Goal: Task Accomplishment & Management: Manage account settings

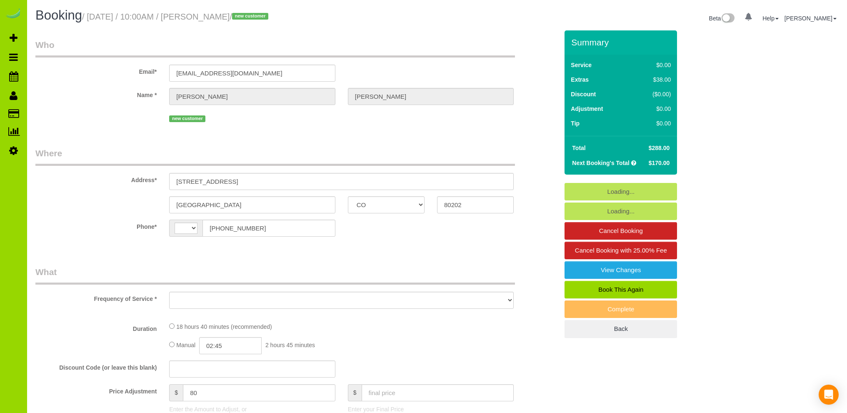
select select "CO"
select select "6"
select select "number:3"
select select "number:14"
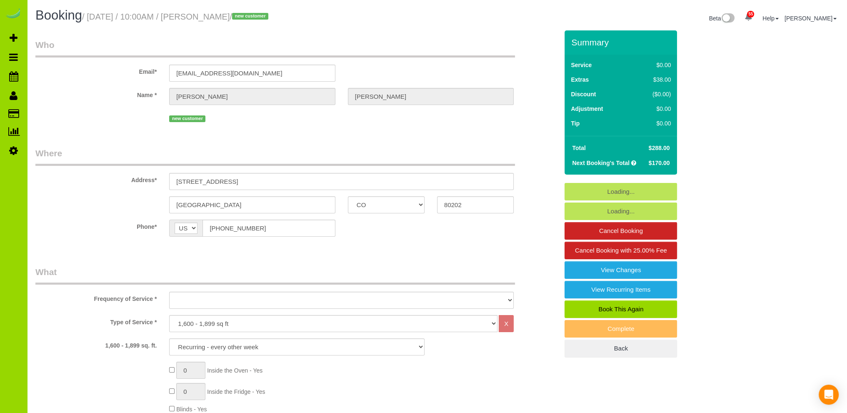
select select "string:US"
select select "object:1230"
select select "string:fspay-9b392180-61b9-42ff-9321-ad7830b437d5"
select select "spot1"
select select "object:1234"
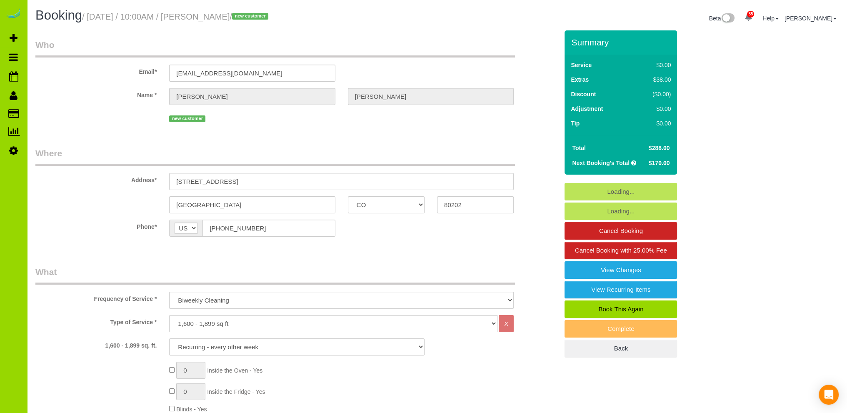
select select "spot6"
select select "6"
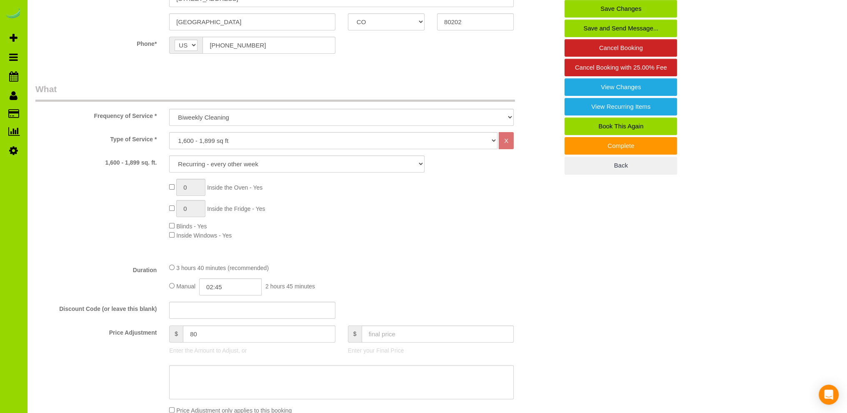
scroll to position [416, 0]
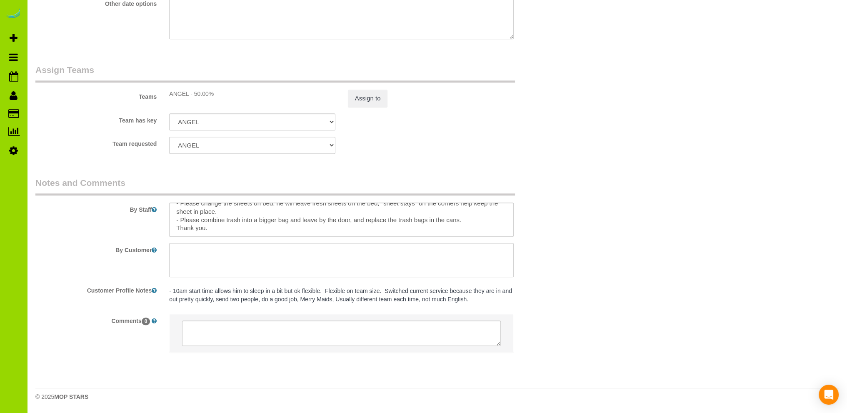
click at [425, 159] on fieldset "Assign Teams Teams ANGEL - 50.00% Assign to Team has key ANGEL ALBI ANA DESI EL…" at bounding box center [296, 112] width 523 height 96
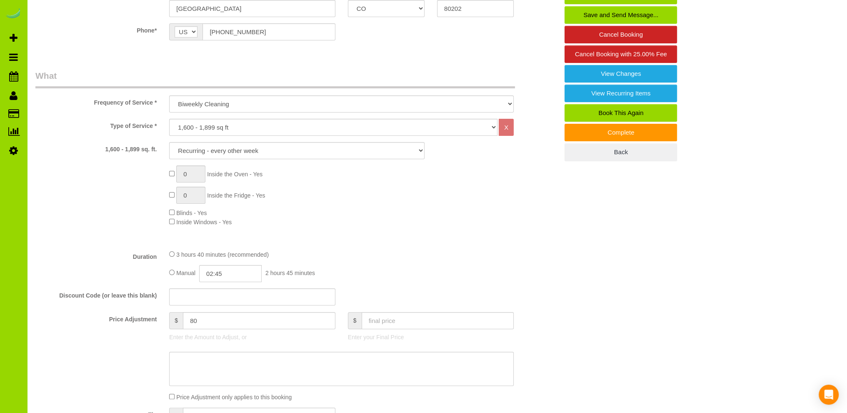
scroll to position [0, 0]
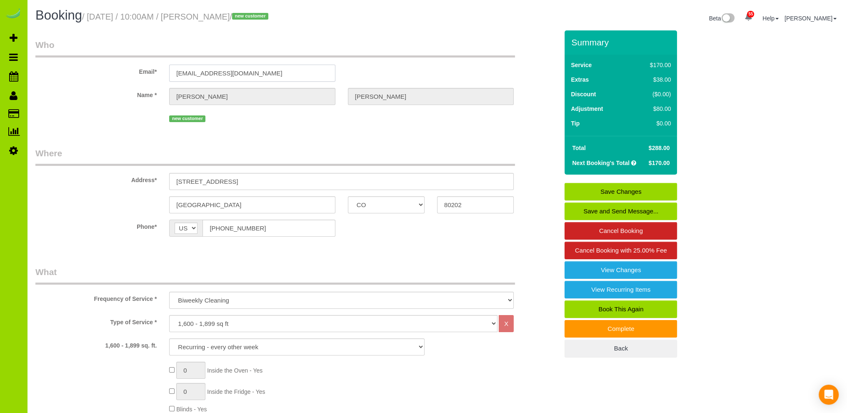
drag, startPoint x: 252, startPoint y: 73, endPoint x: 156, endPoint y: 72, distance: 95.8
click at [156, 72] on div "Email* jimrcarollo@gmail.com" at bounding box center [296, 60] width 535 height 43
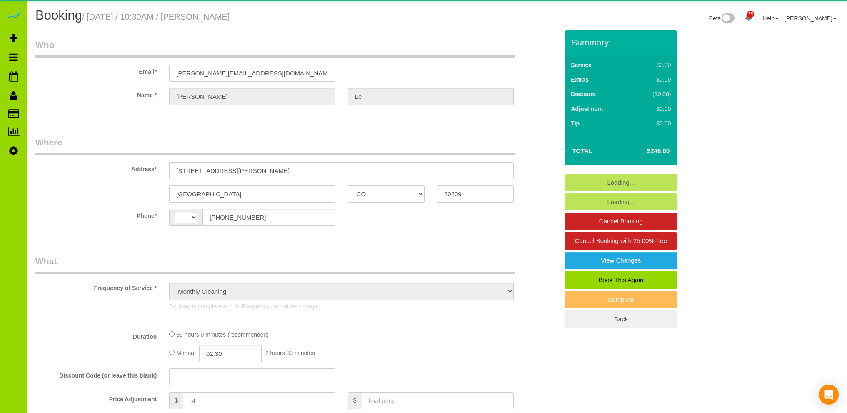
select select "CO"
select select "number:5"
select select "number:14"
select select "object:1227"
select select "string:US"
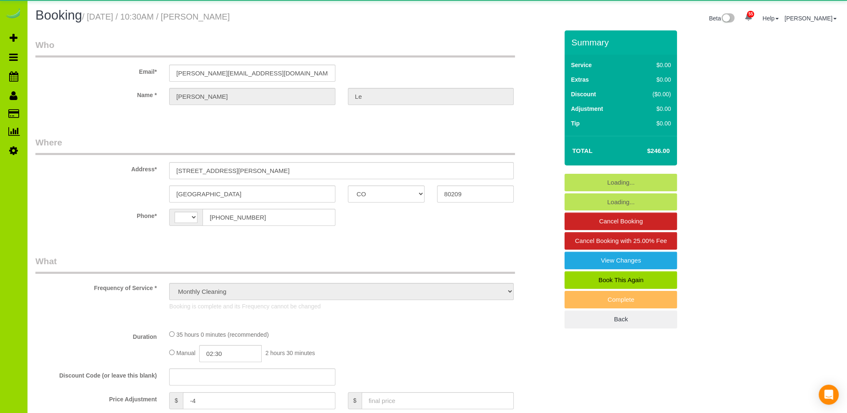
select select "spot6"
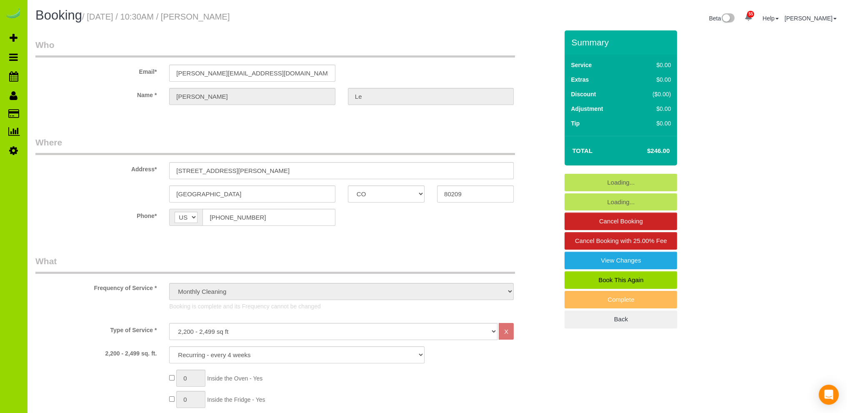
select select "7"
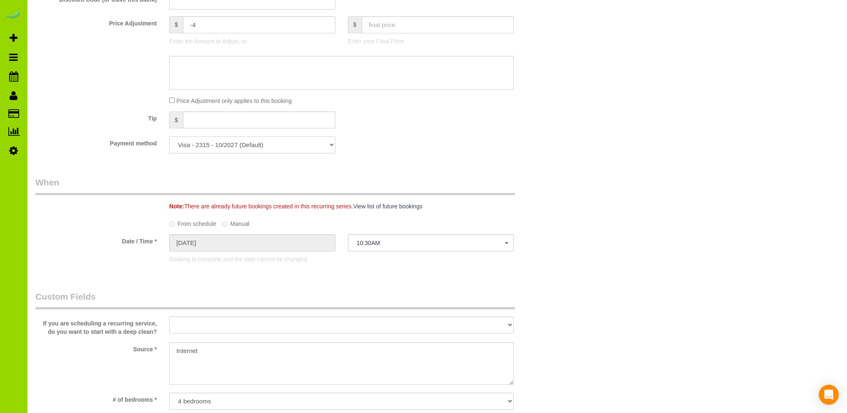
click at [258, 148] on select "Visa - 2315 - 10/2027 (Default) Add Credit Card ─────────────── Cash Check Payp…" at bounding box center [252, 144] width 166 height 17
click at [169, 137] on select "Visa - 2315 - 10/2027 (Default) Add Credit Card ─────────────── Cash Check Payp…" at bounding box center [252, 144] width 166 height 17
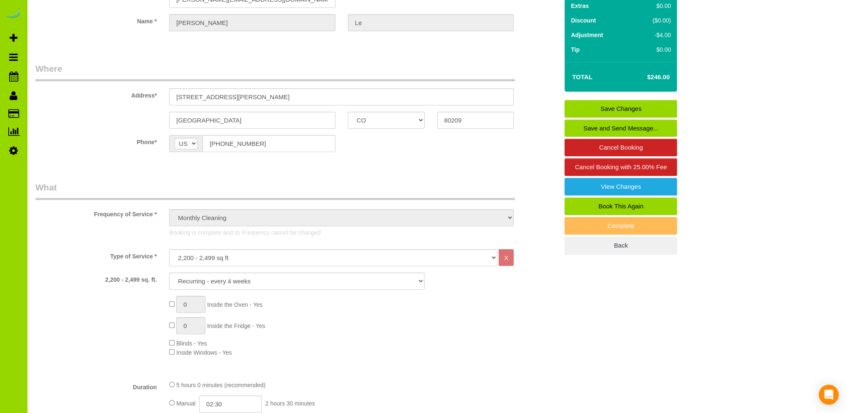
scroll to position [0, 0]
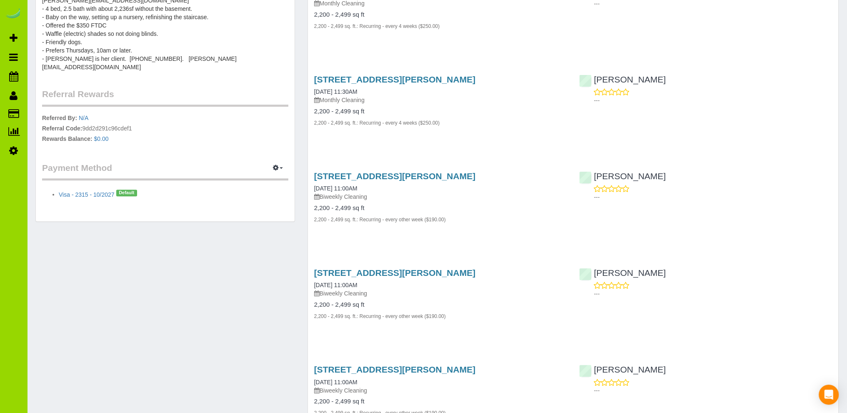
scroll to position [250, 0]
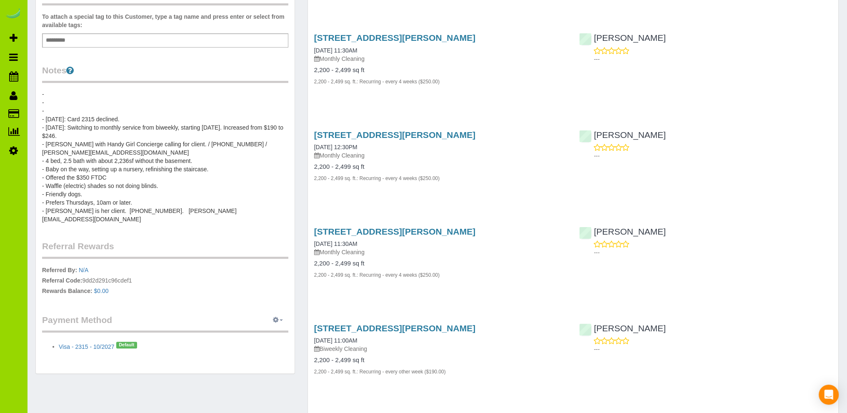
click at [277, 317] on icon "button" at bounding box center [276, 319] width 6 height 5
click at [251, 330] on link "View Payment Methods" at bounding box center [249, 335] width 78 height 11
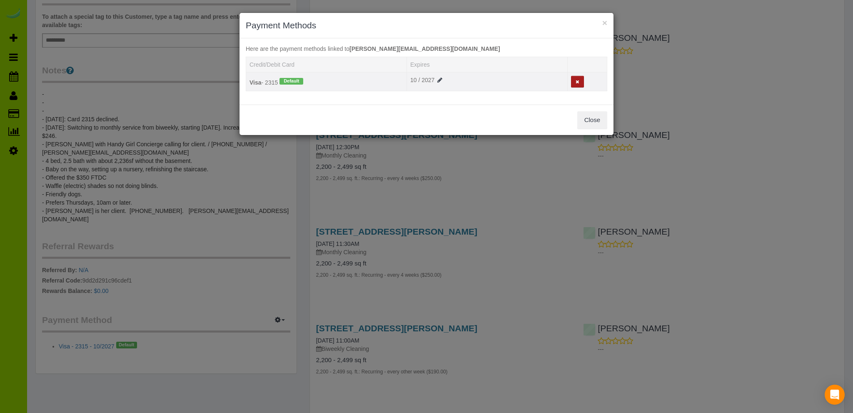
click at [578, 80] on icon at bounding box center [577, 82] width 4 height 5
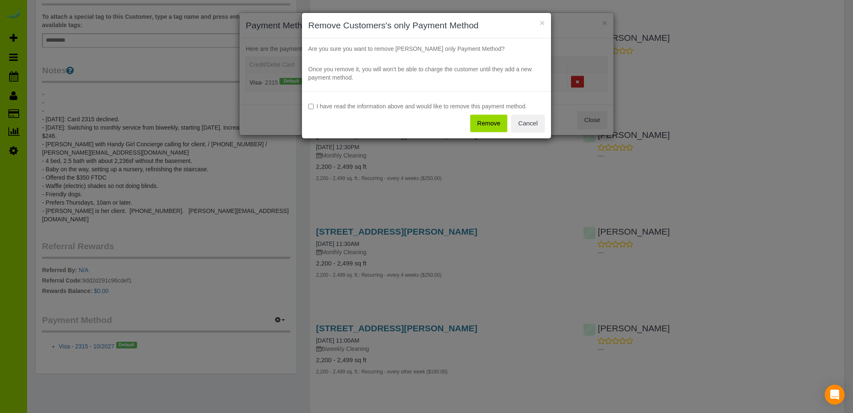
click at [483, 121] on button "Remove" at bounding box center [488, 123] width 37 height 17
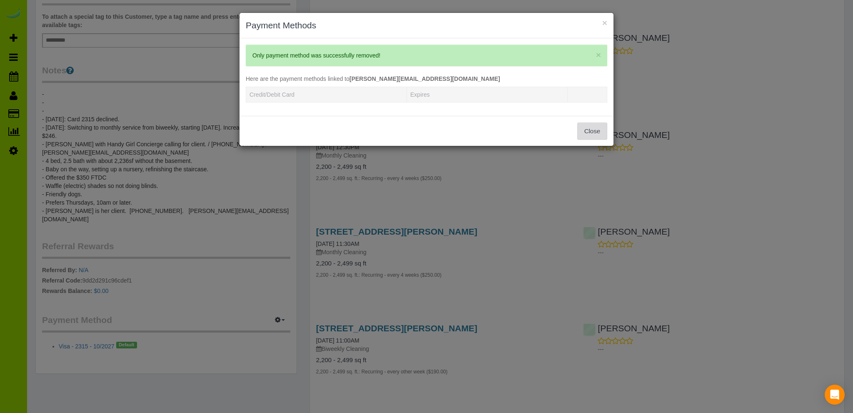
click at [595, 125] on button "Close" at bounding box center [592, 130] width 30 height 17
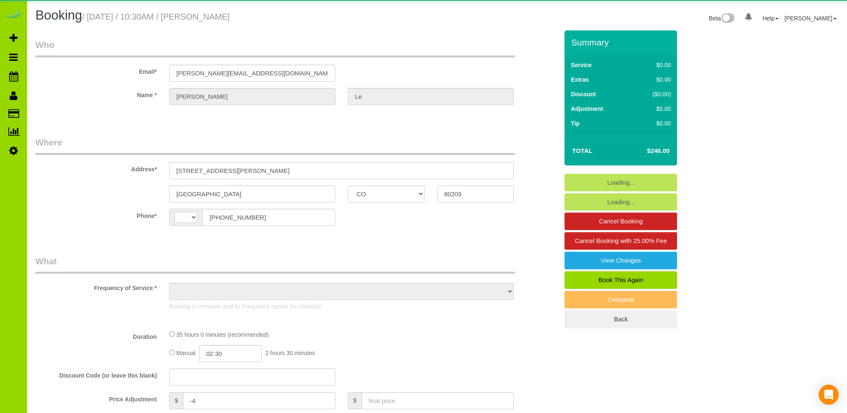
select select "CO"
select select "string:US"
select select "object:1073"
select select "7"
select select "spot1"
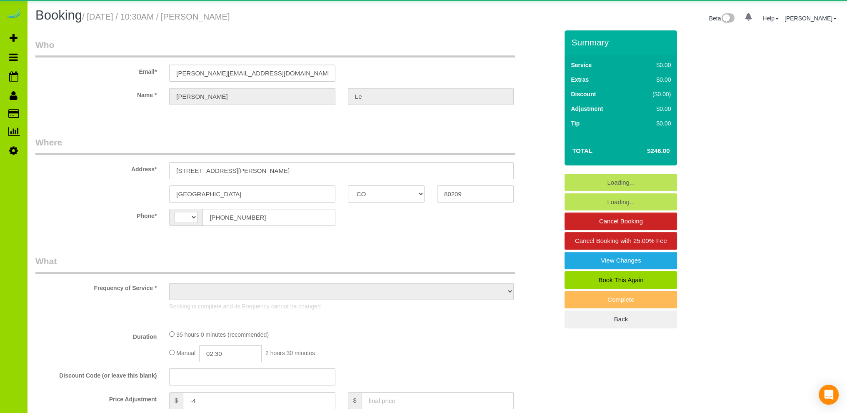
select select "number:5"
select select "number:14"
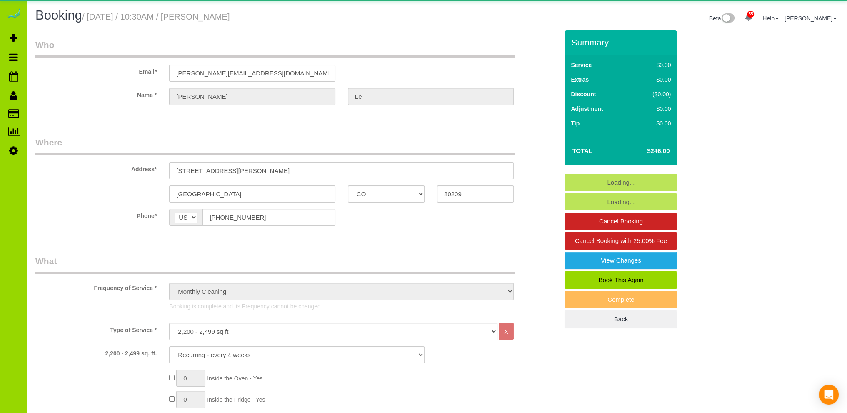
select select "object:1264"
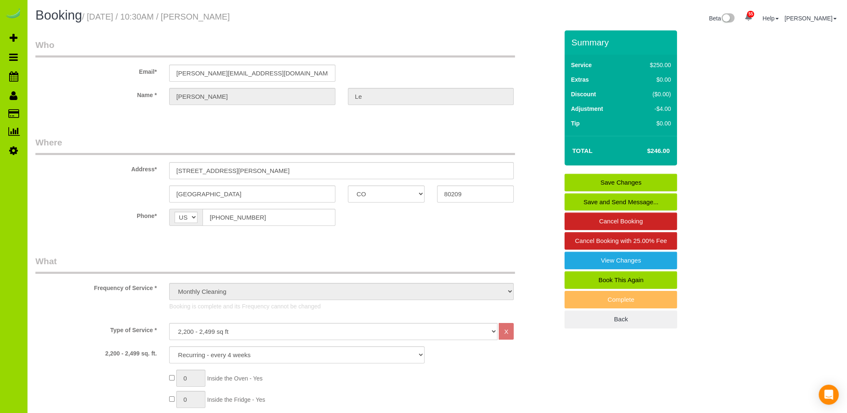
click at [603, 202] on link "Save and Send Message..." at bounding box center [620, 201] width 112 height 17
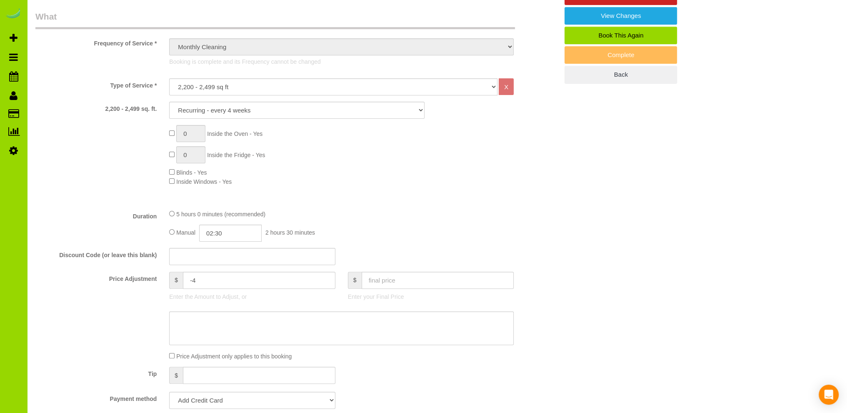
scroll to position [500, 0]
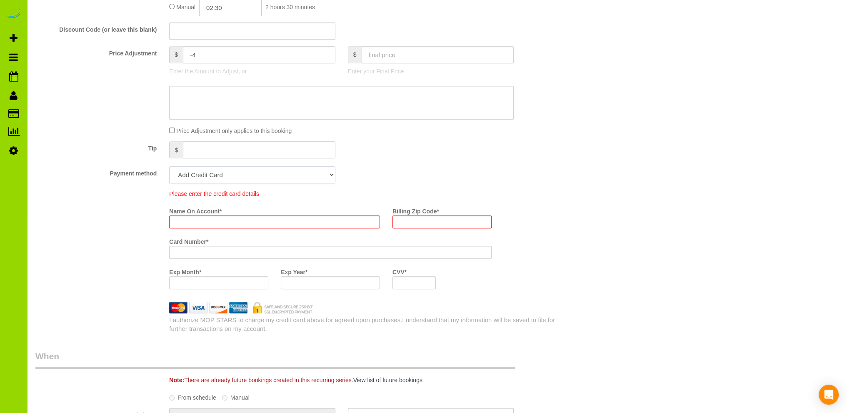
click at [243, 173] on select "Add Credit Card Cash Check Paypal" at bounding box center [252, 174] width 166 height 17
select select "string:cash"
click at [169, 167] on select "Add Credit Card Cash Check Paypal" at bounding box center [252, 174] width 166 height 17
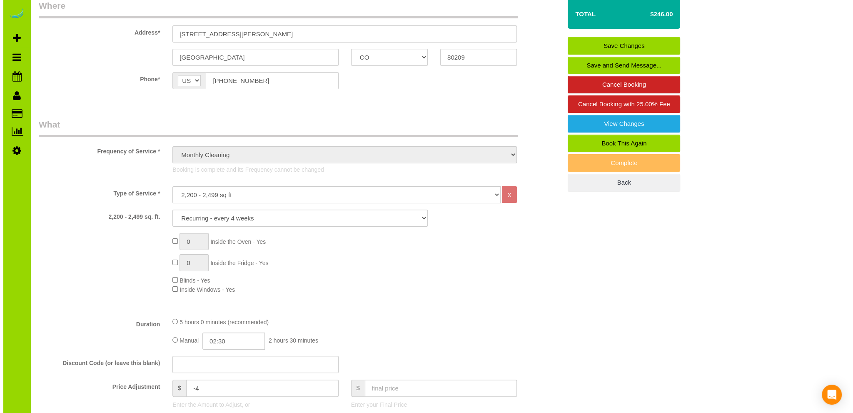
scroll to position [0, 0]
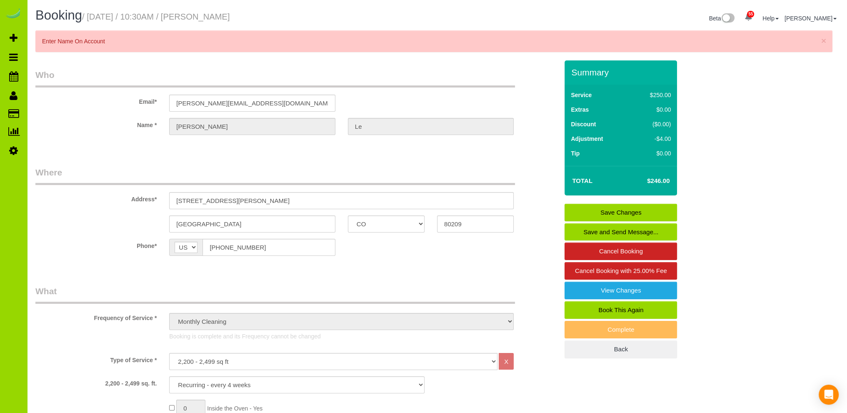
click at [590, 229] on link "Save and Send Message..." at bounding box center [620, 231] width 112 height 17
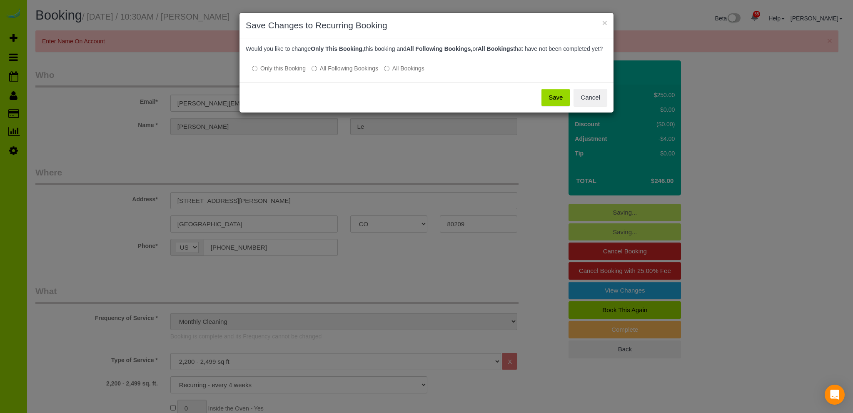
click at [556, 106] on button "Save" at bounding box center [555, 97] width 28 height 17
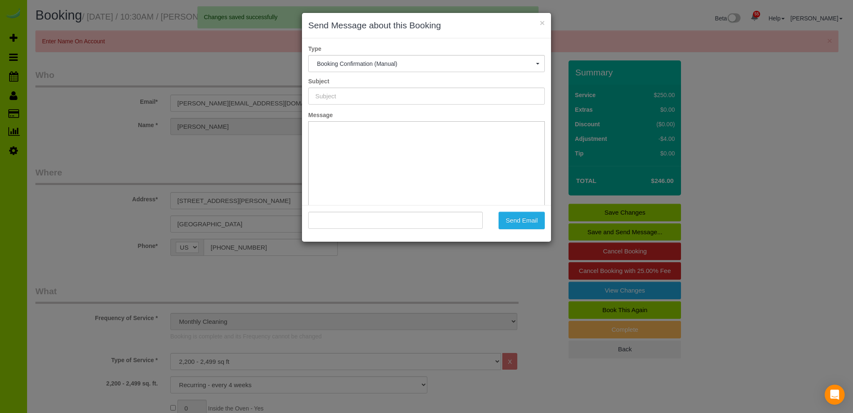
type input "Booking Confirmed - Please add your credit card"
type input ""Nick Le" <nicholas.p.le@gmail.com>"
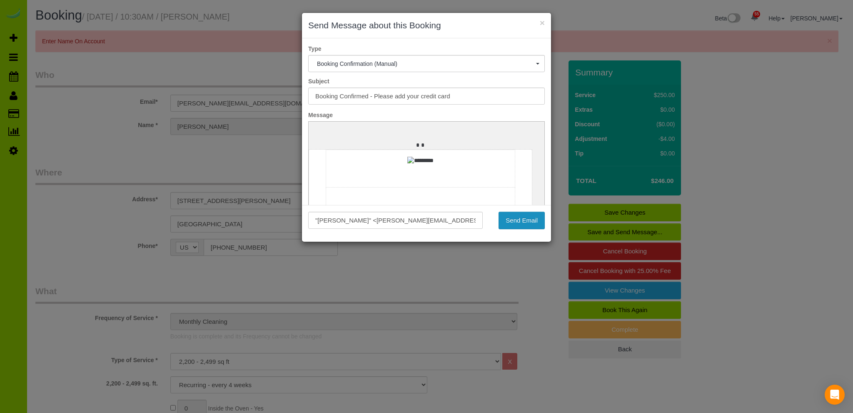
click at [521, 221] on button "Send Email" at bounding box center [521, 220] width 46 height 17
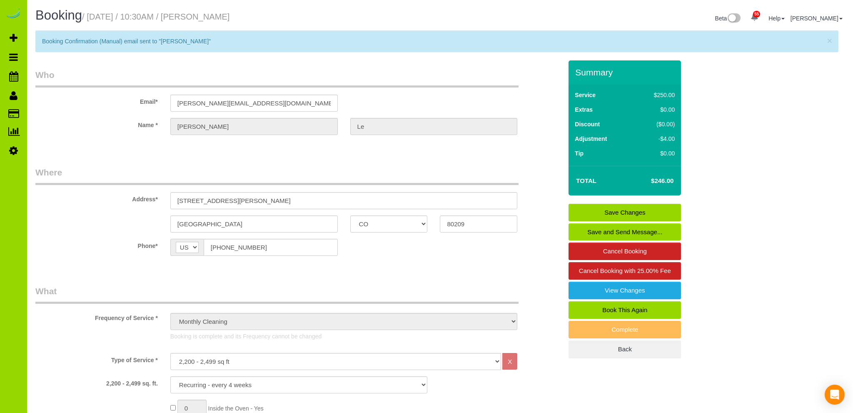
select select "CO"
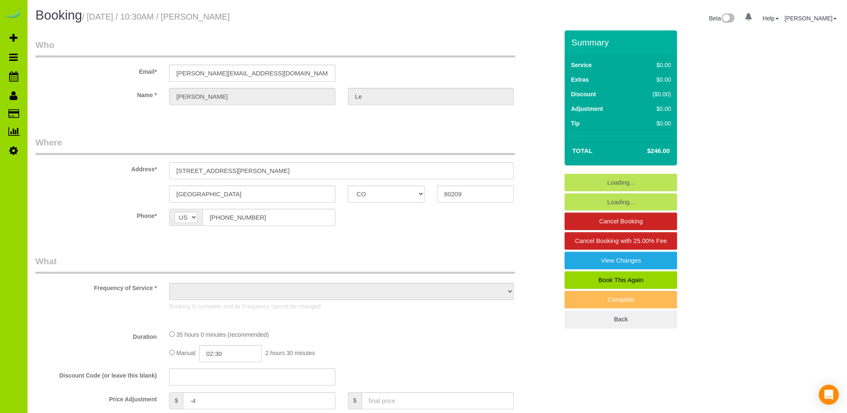
select select "number:5"
select select "number:14"
select select "object:2345"
select select "spot11"
select select "7"
